Goal: Find contact information: Find contact information

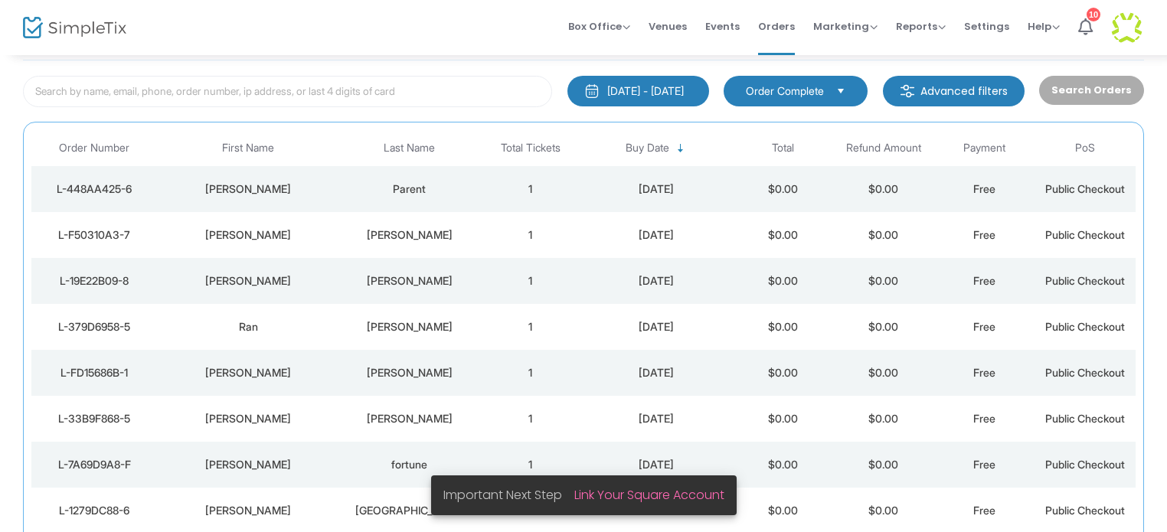
click at [393, 187] on div "Parent" at bounding box center [409, 188] width 133 height 15
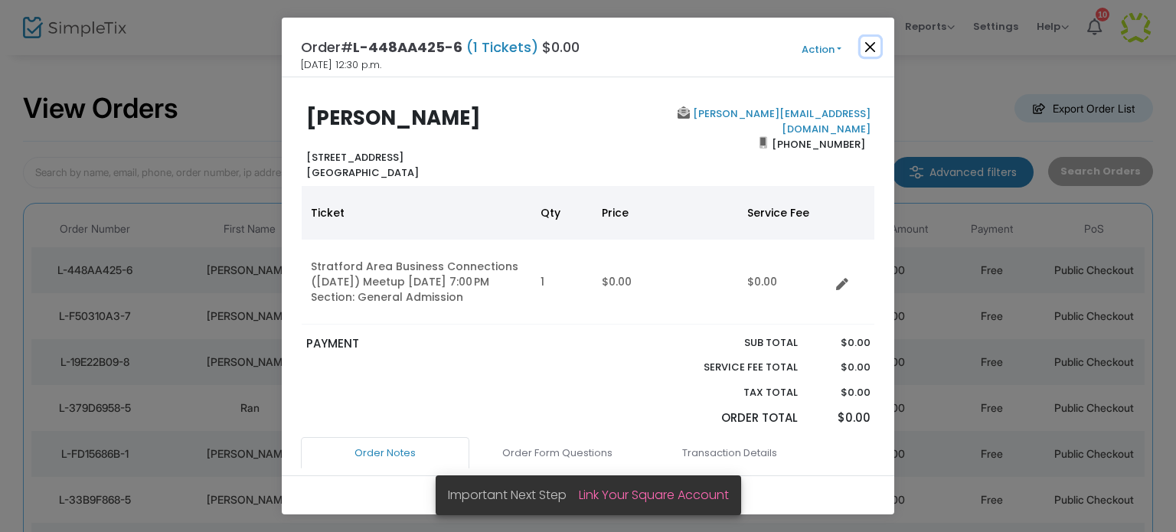
click at [868, 47] on button "Close" at bounding box center [870, 47] width 20 height 20
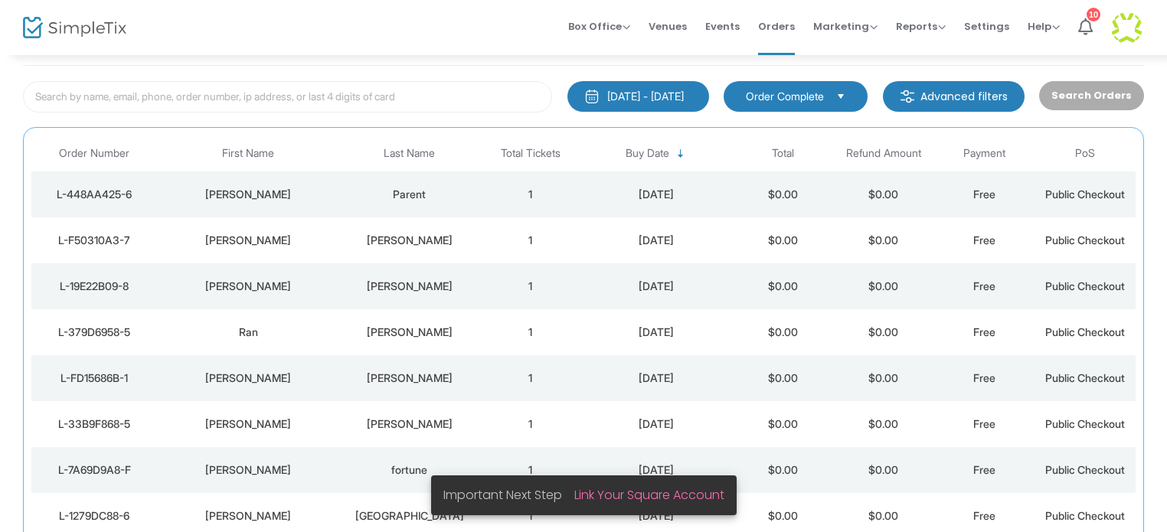
scroll to position [81, 0]
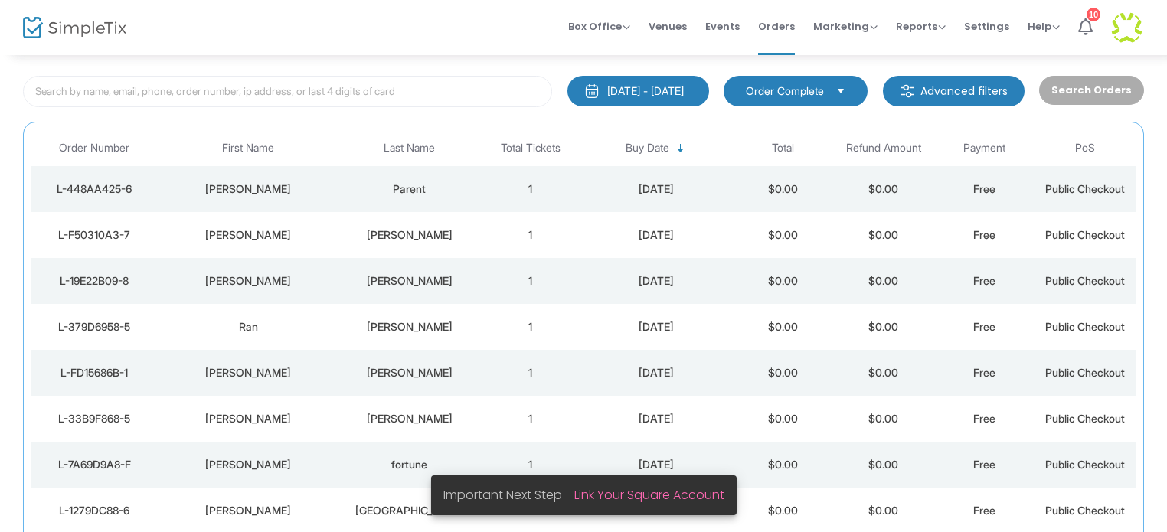
click at [245, 228] on div "[PERSON_NAME]" at bounding box center [249, 234] width 174 height 15
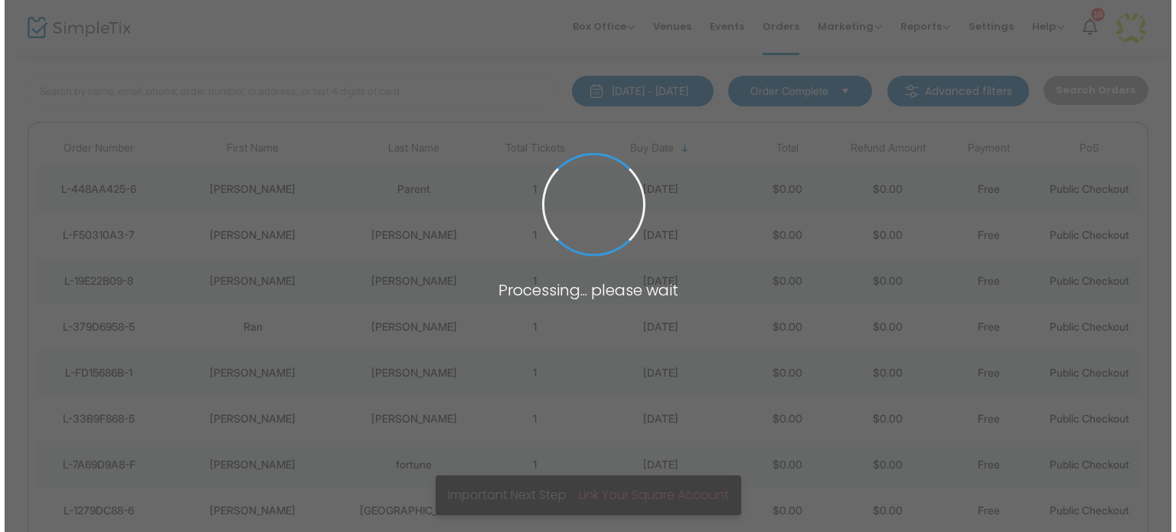
scroll to position [0, 0]
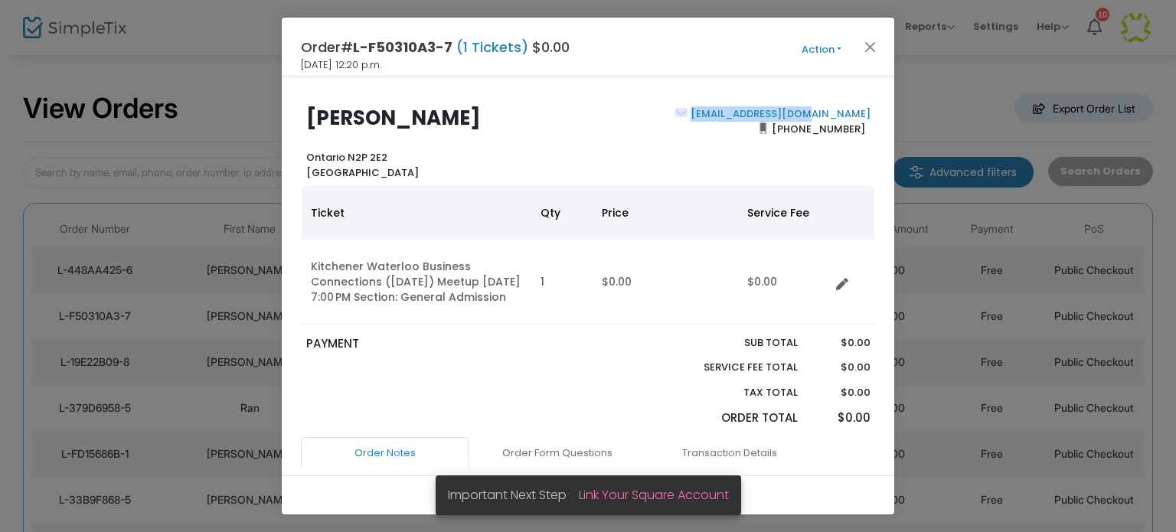
drag, startPoint x: 867, startPoint y: 113, endPoint x: 756, endPoint y: 119, distance: 111.2
click at [756, 119] on div "[EMAIL_ADDRESS][DOMAIN_NAME] [PHONE_NUMBER]" at bounding box center [732, 142] width 289 height 73
copy link "[EMAIL_ADDRESS][DOMAIN_NAME]"
click at [873, 45] on button "Close" at bounding box center [870, 47] width 20 height 20
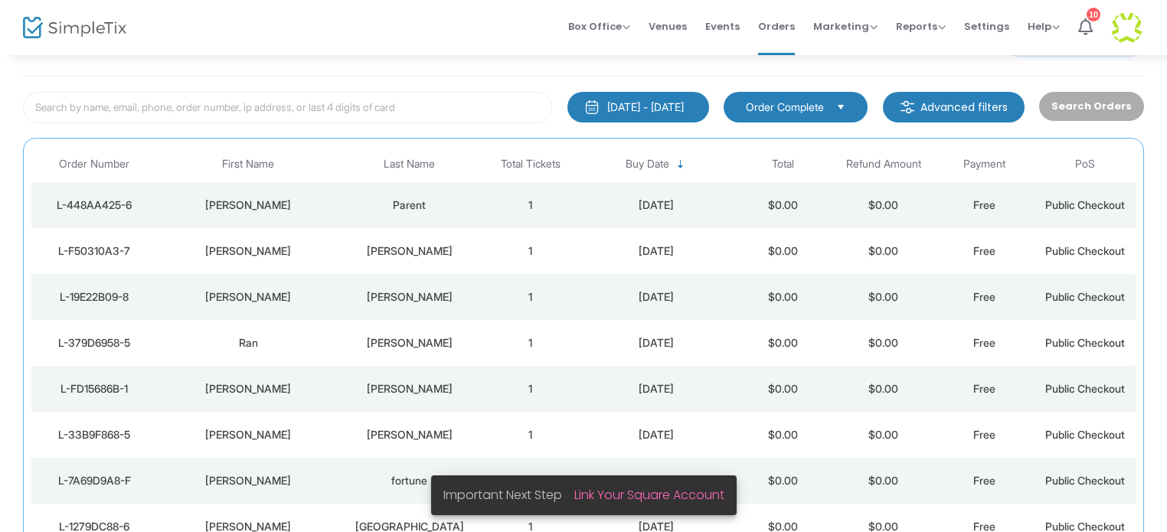
scroll to position [81, 0]
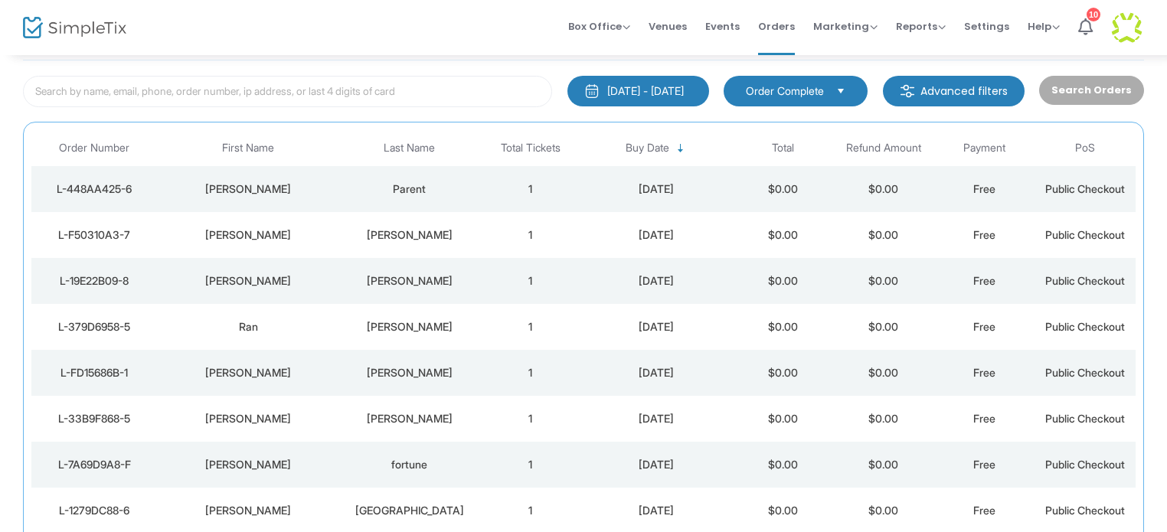
click at [413, 280] on div "[PERSON_NAME]" at bounding box center [409, 280] width 133 height 15
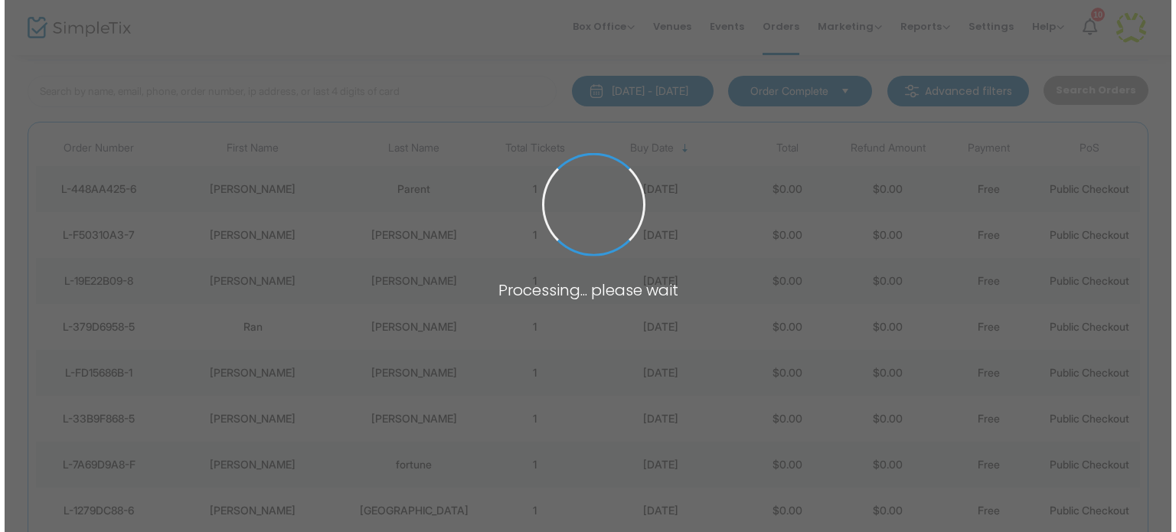
scroll to position [0, 0]
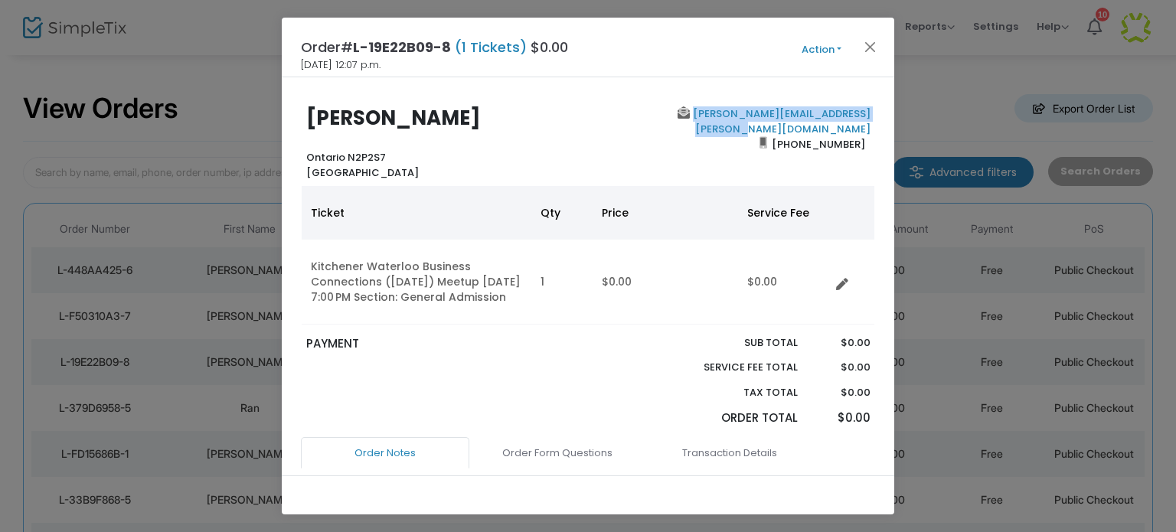
drag, startPoint x: 866, startPoint y: 113, endPoint x: 677, endPoint y: 113, distance: 189.8
click at [677, 113] on div "kevin.litwiller@schooleymitchell.com (519) 573-8649" at bounding box center [732, 142] width 289 height 73
copy link "kevin.litwiller@schooleymitchell.com"
click at [868, 48] on button "Close" at bounding box center [870, 47] width 20 height 20
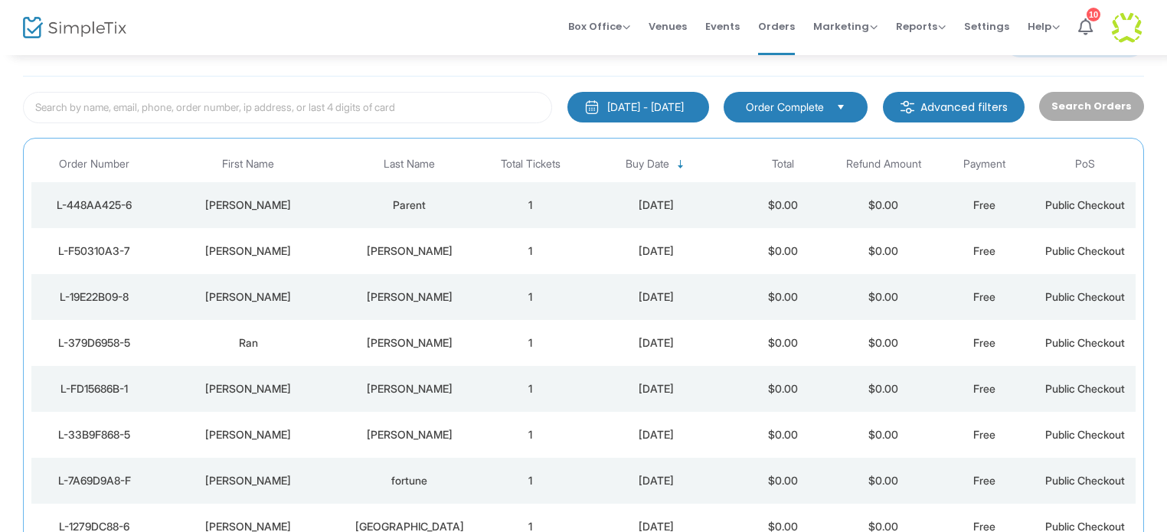
scroll to position [81, 0]
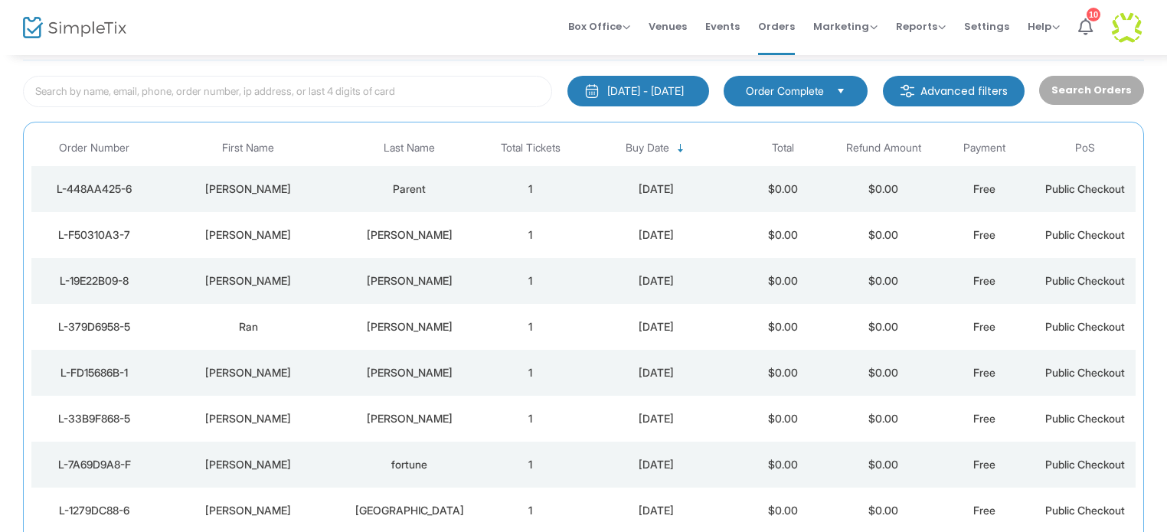
click at [383, 328] on div "[PERSON_NAME]" at bounding box center [409, 326] width 133 height 15
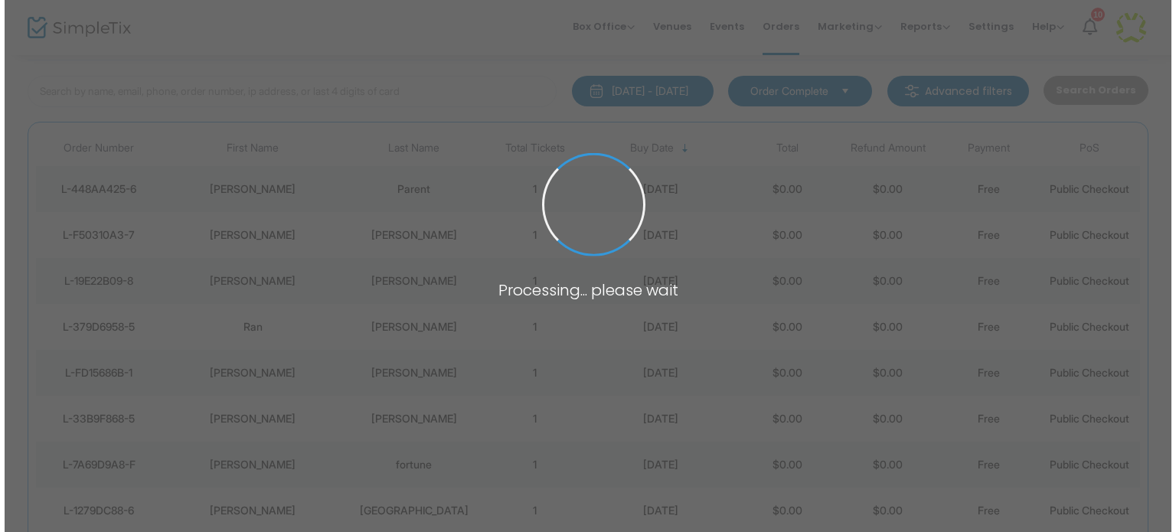
scroll to position [0, 0]
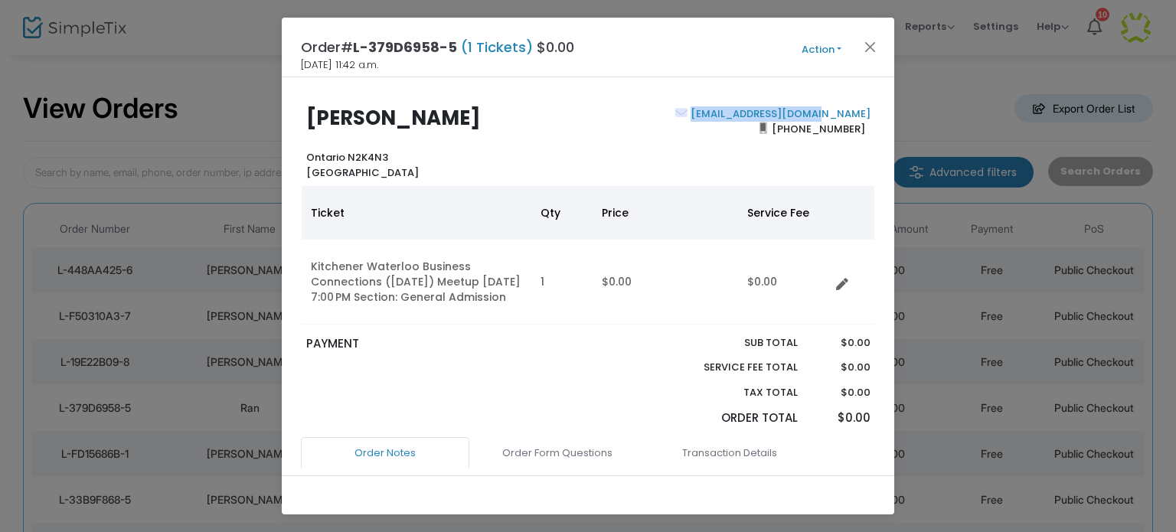
drag, startPoint x: 867, startPoint y: 113, endPoint x: 725, endPoint y: 116, distance: 142.4
click at [725, 116] on div "ritachenwsb@gmail.com (548) 398-9118" at bounding box center [732, 142] width 289 height 73
copy b "ritachenwsb@gmail.com"
drag, startPoint x: 876, startPoint y: 47, endPoint x: 899, endPoint y: 5, distance: 47.7
click at [875, 45] on button "Close" at bounding box center [870, 47] width 20 height 20
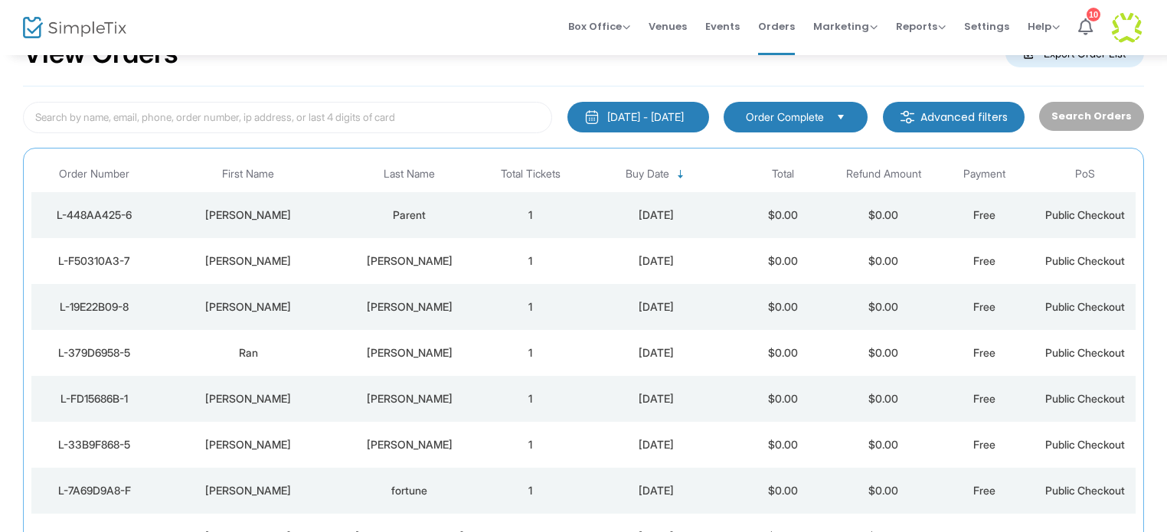
scroll to position [81, 0]
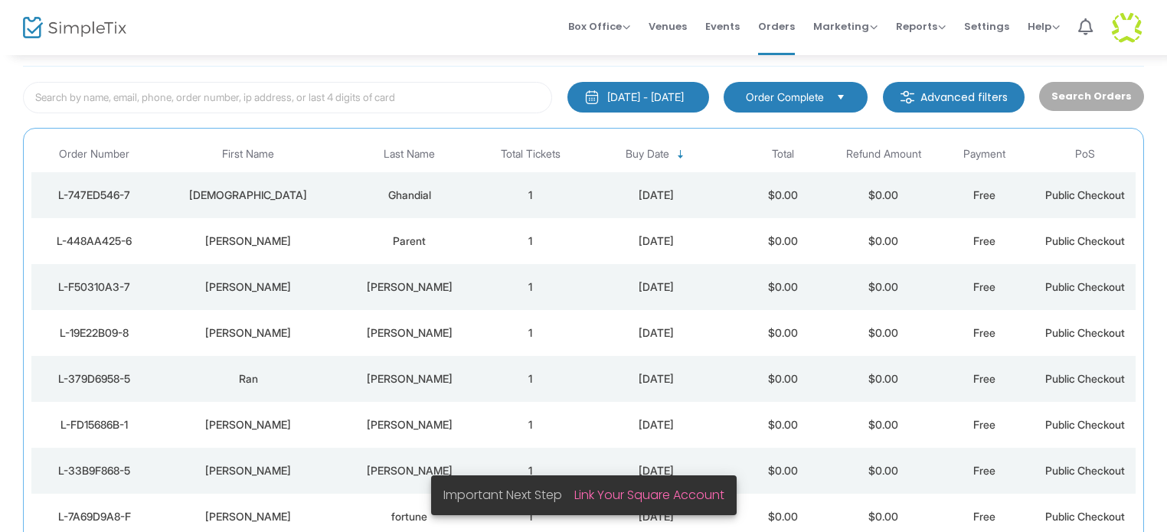
scroll to position [81, 0]
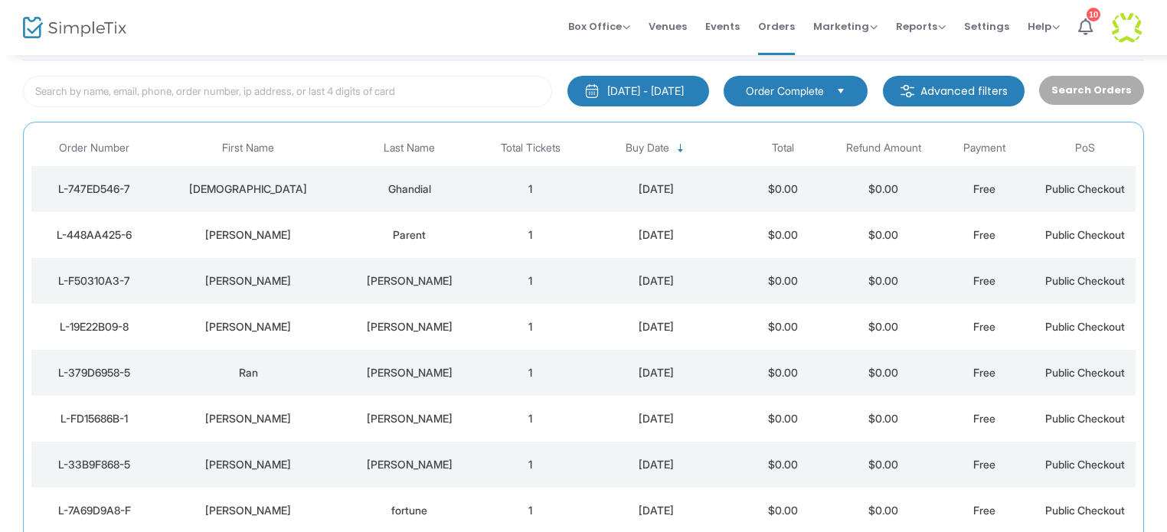
click at [419, 186] on div "Ghandial" at bounding box center [409, 188] width 133 height 15
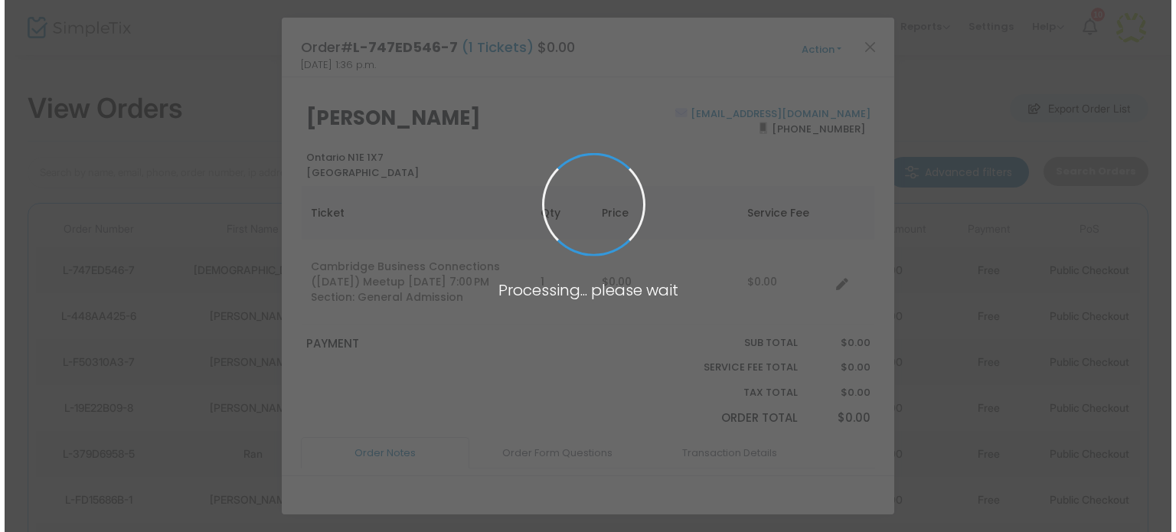
scroll to position [0, 0]
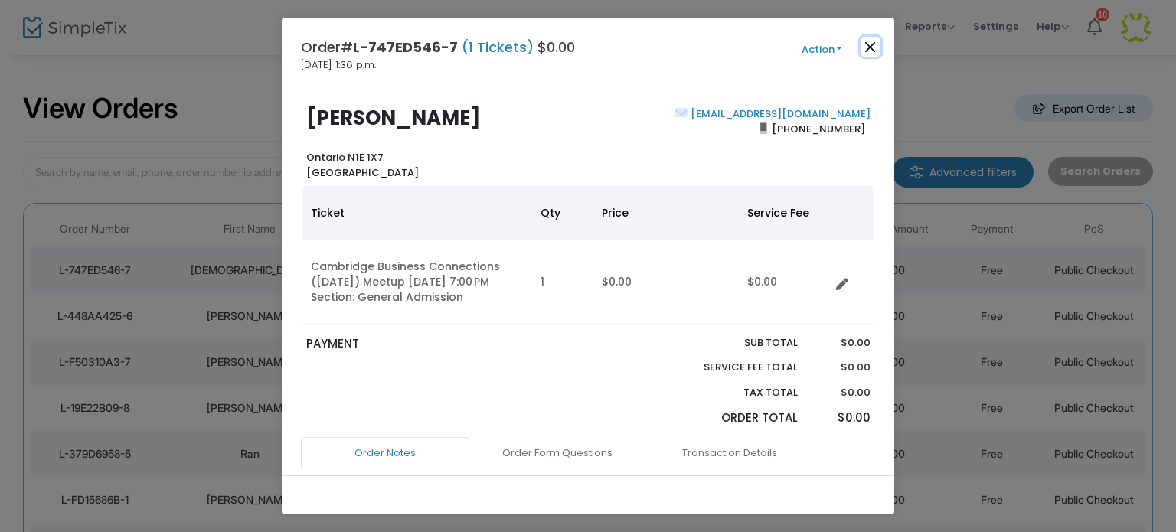
click at [869, 44] on button "Close" at bounding box center [870, 47] width 20 height 20
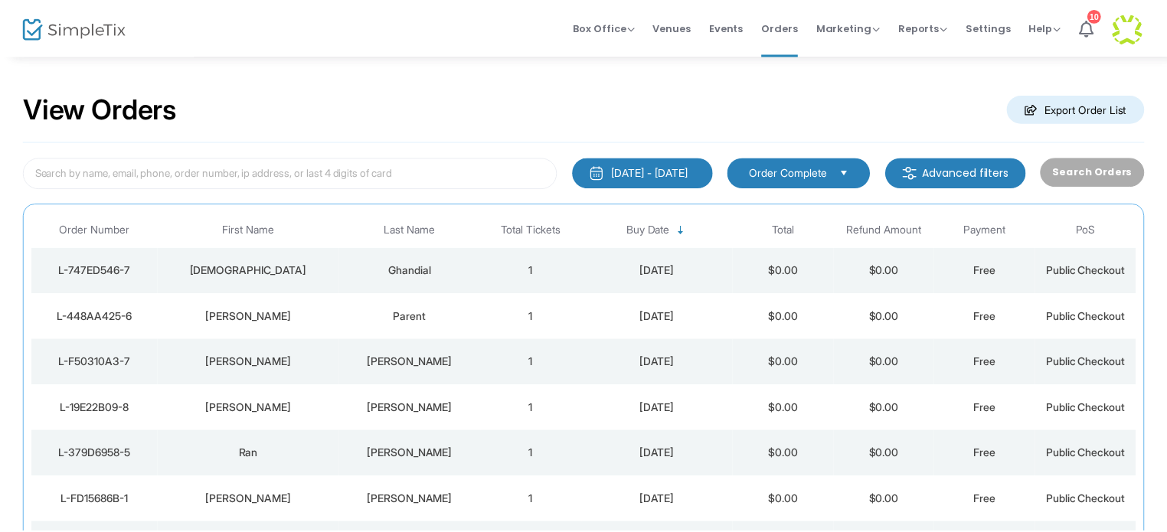
scroll to position [81, 0]
